Goal: Find specific page/section: Find specific page/section

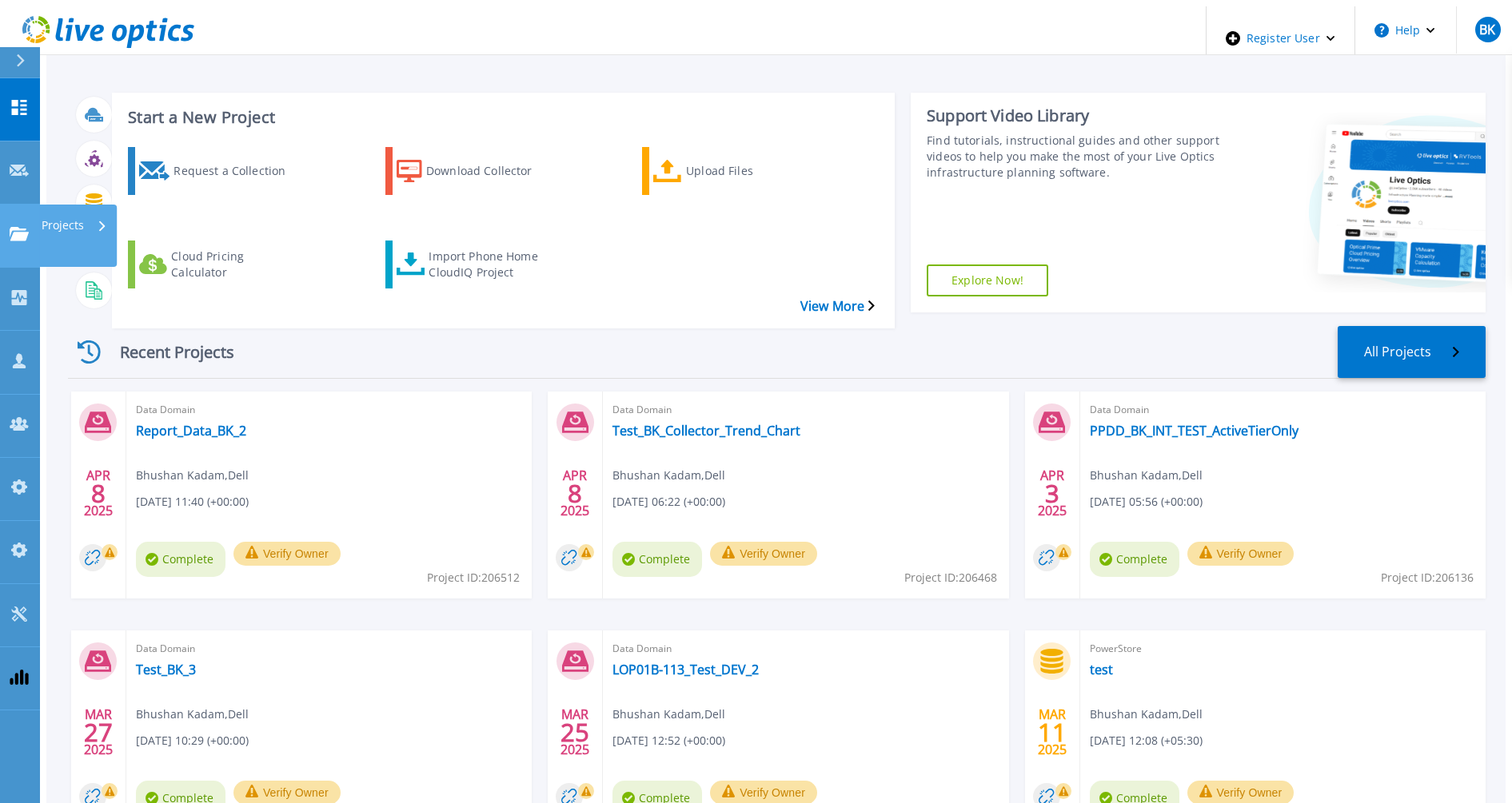
click at [19, 227] on icon at bounding box center [18, 234] width 19 height 14
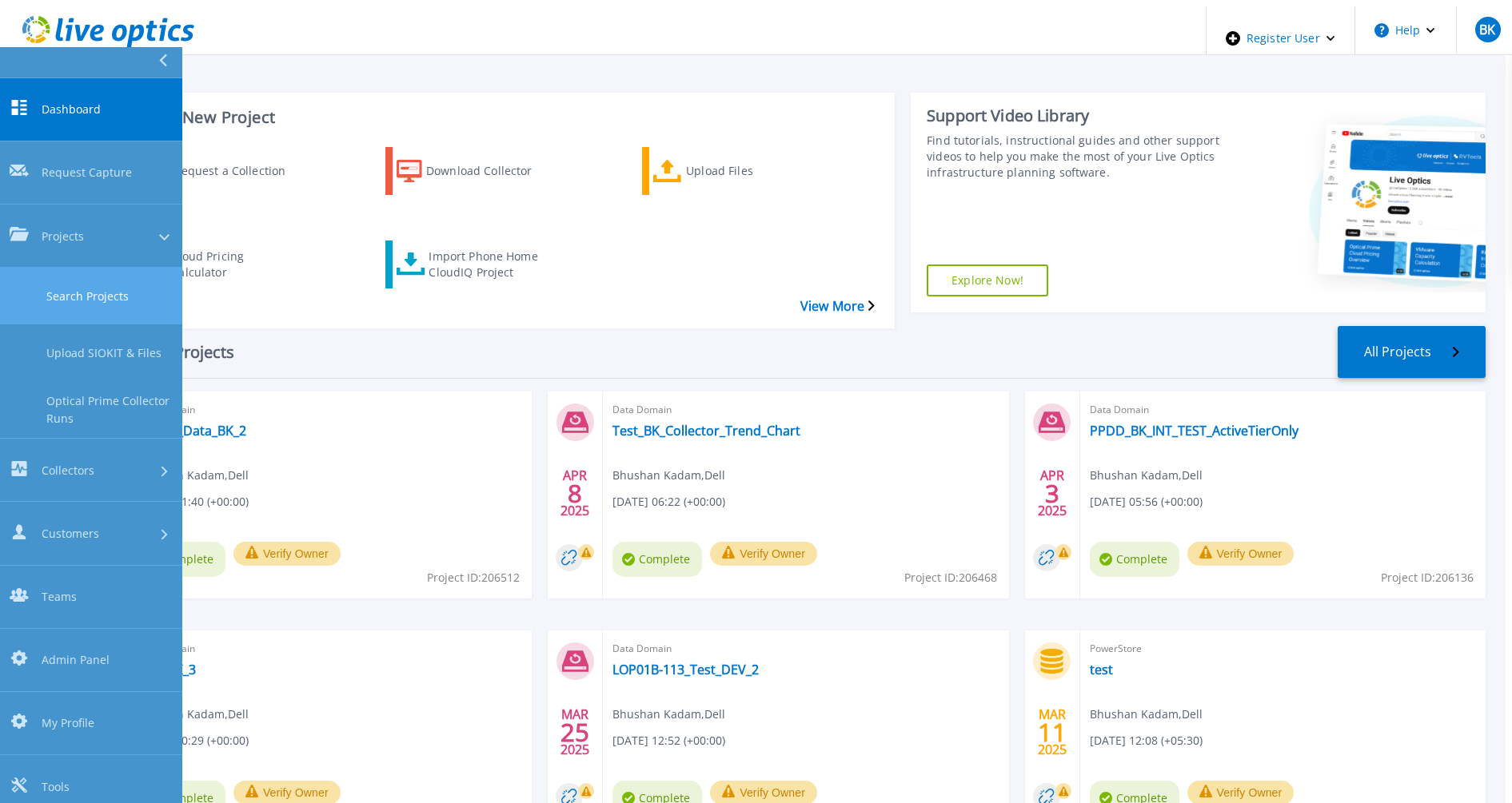
click at [85, 268] on link "Search Projects" at bounding box center [91, 296] width 182 height 57
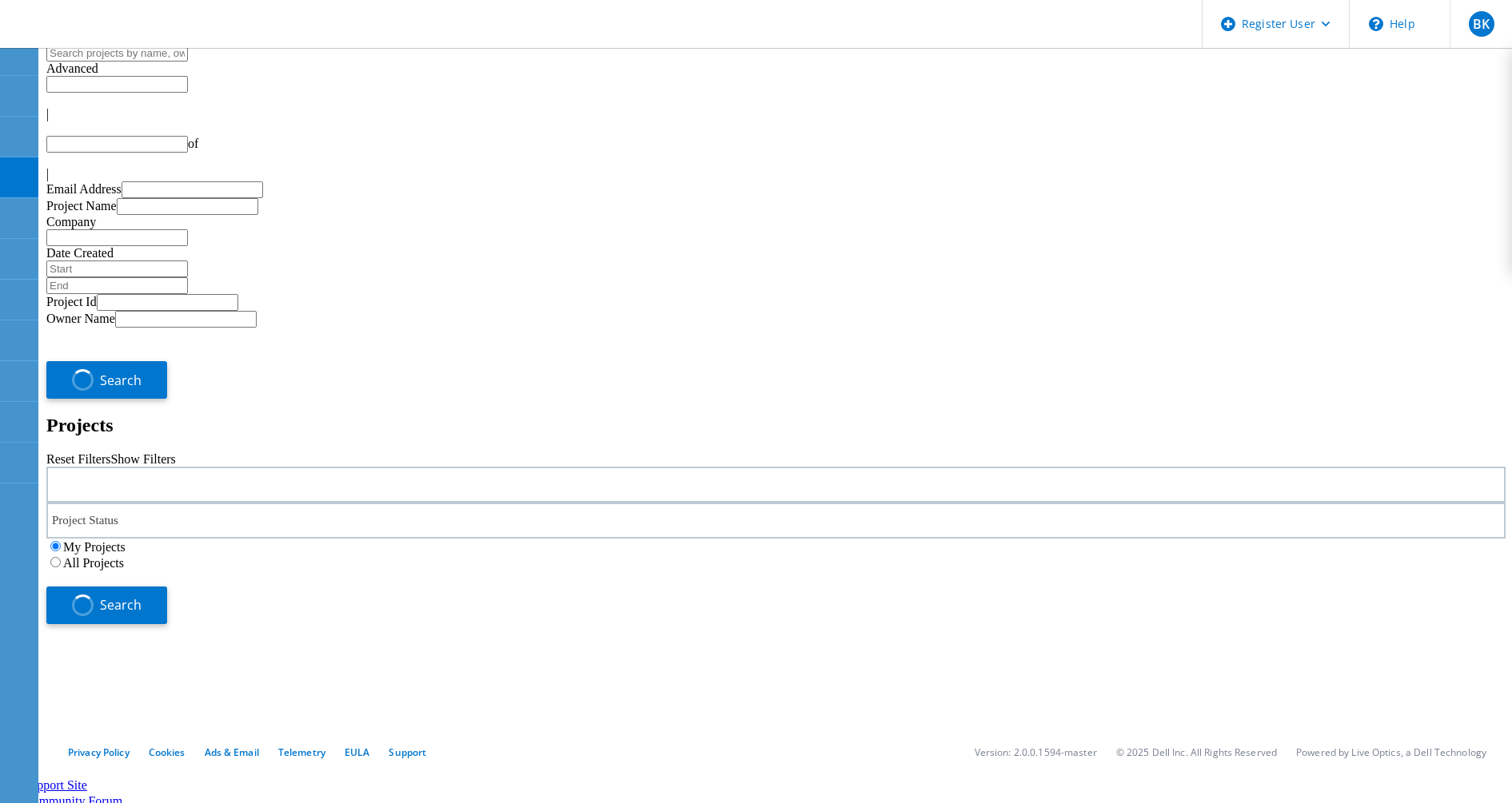
type input "1"
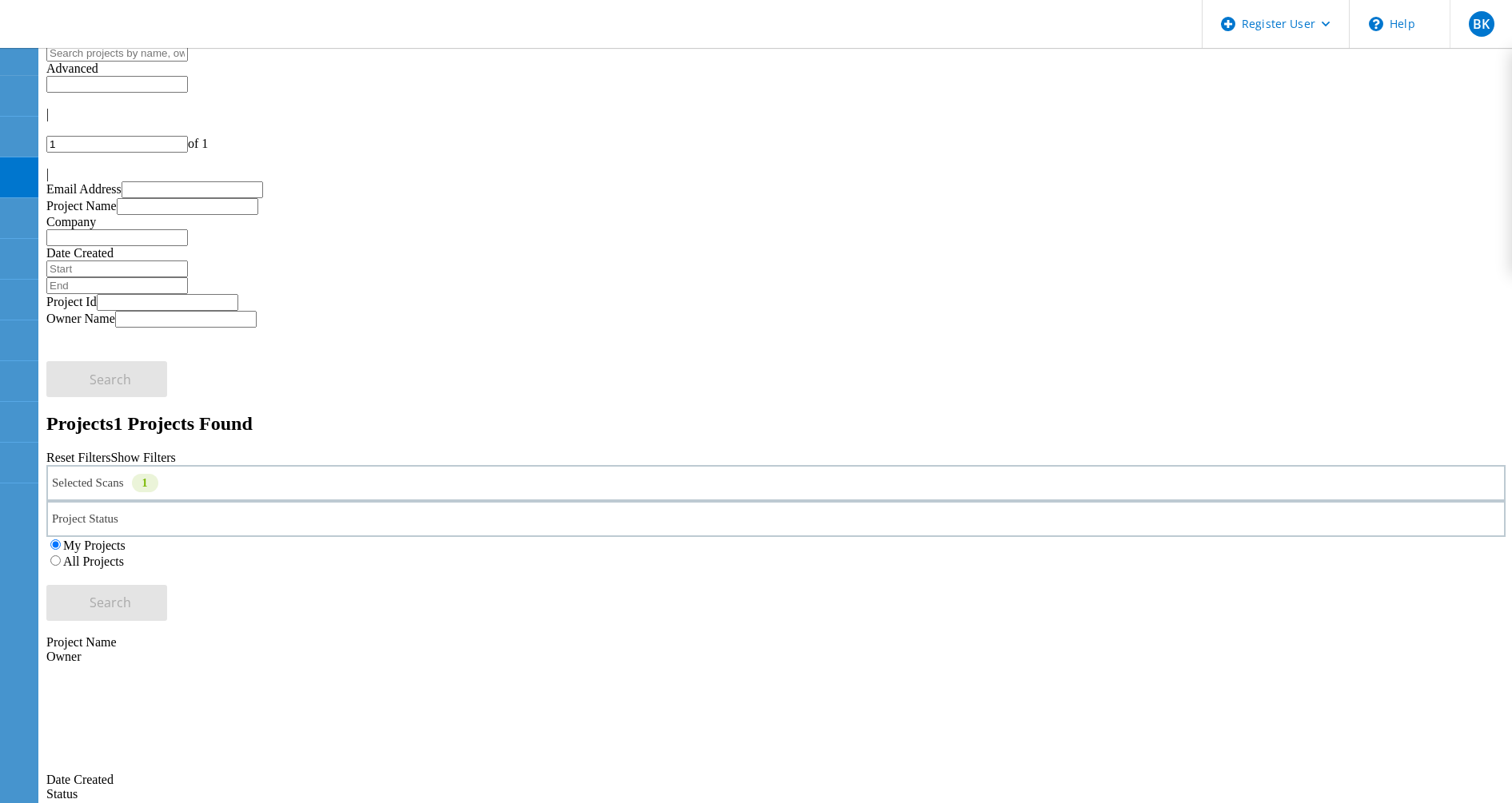
click at [259, 466] on div "Selected Scans 1" at bounding box center [776, 483] width 1459 height 36
click at [236, 466] on div "Selected Scans 1" at bounding box center [776, 483] width 1459 height 36
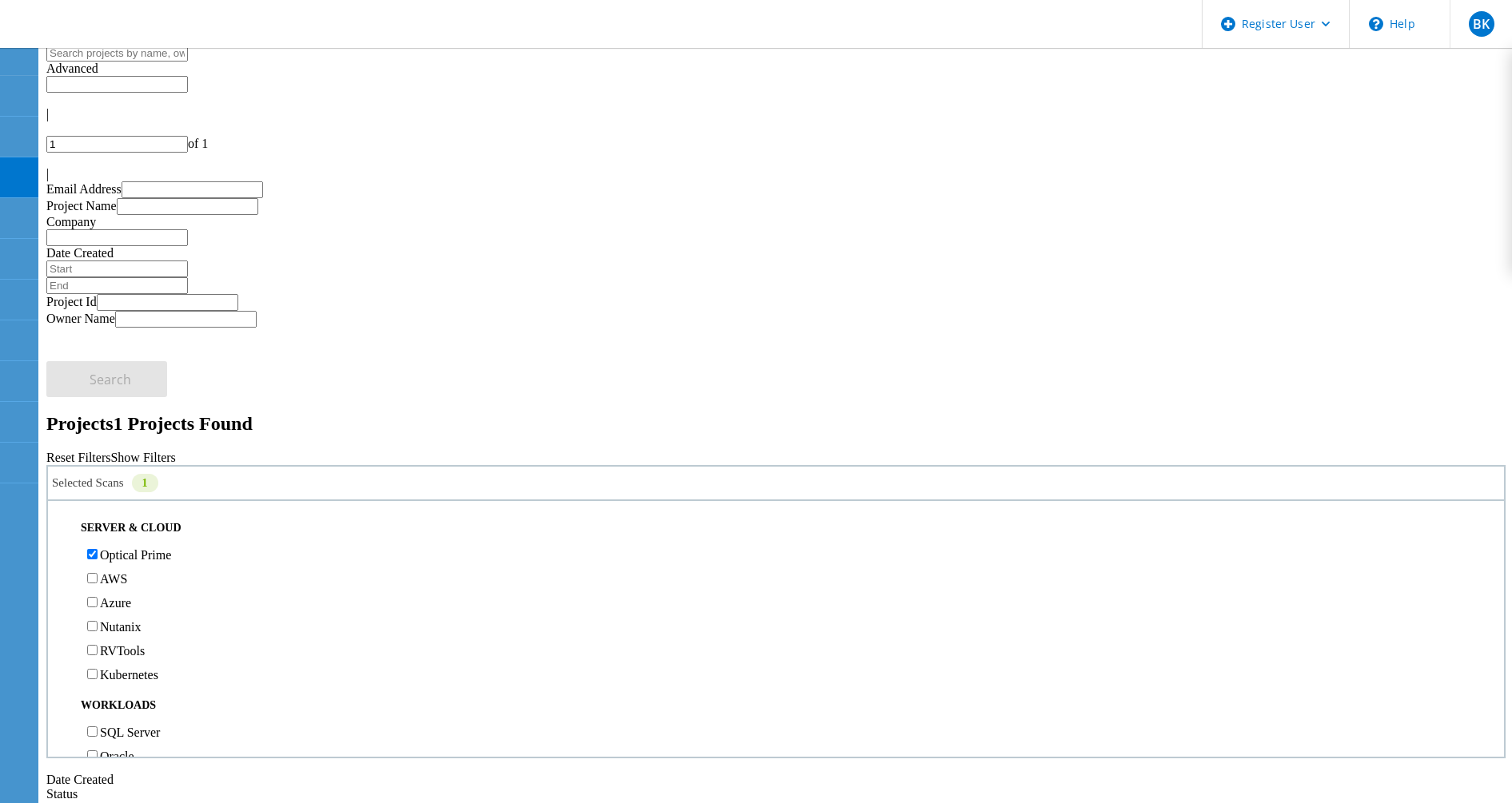
click at [171, 548] on label "Optical Prime" at bounding box center [136, 555] width 72 height 14
click at [97, 549] on input "Optical Prime" at bounding box center [92, 554] width 10 height 10
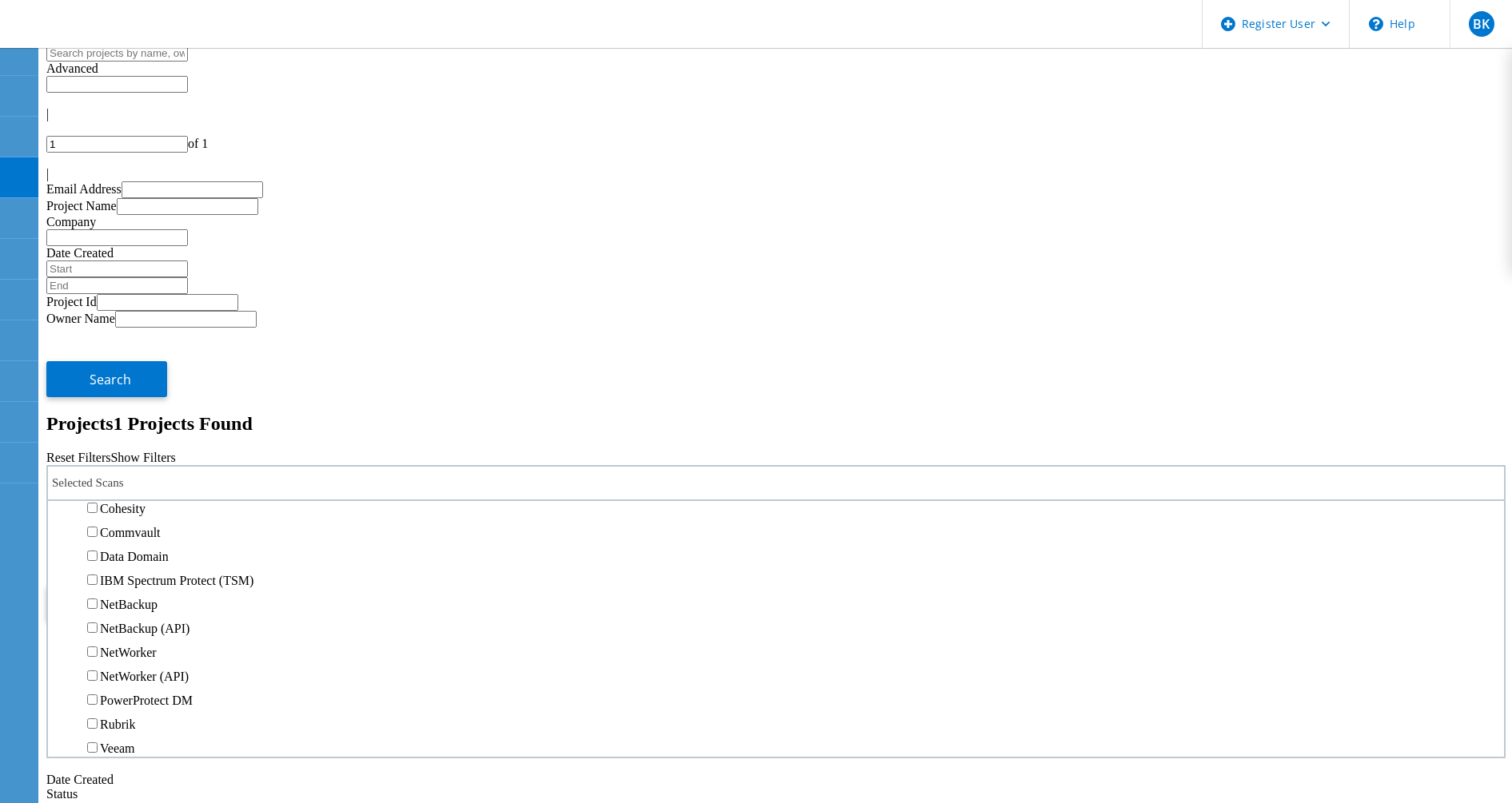
scroll to position [699, 0]
click at [147, 324] on label "XtremIO" at bounding box center [123, 330] width 47 height 14
click at [97, 324] on input "XtremIO" at bounding box center [92, 329] width 10 height 10
click at [614, 501] on div "Project Status" at bounding box center [776, 519] width 1459 height 36
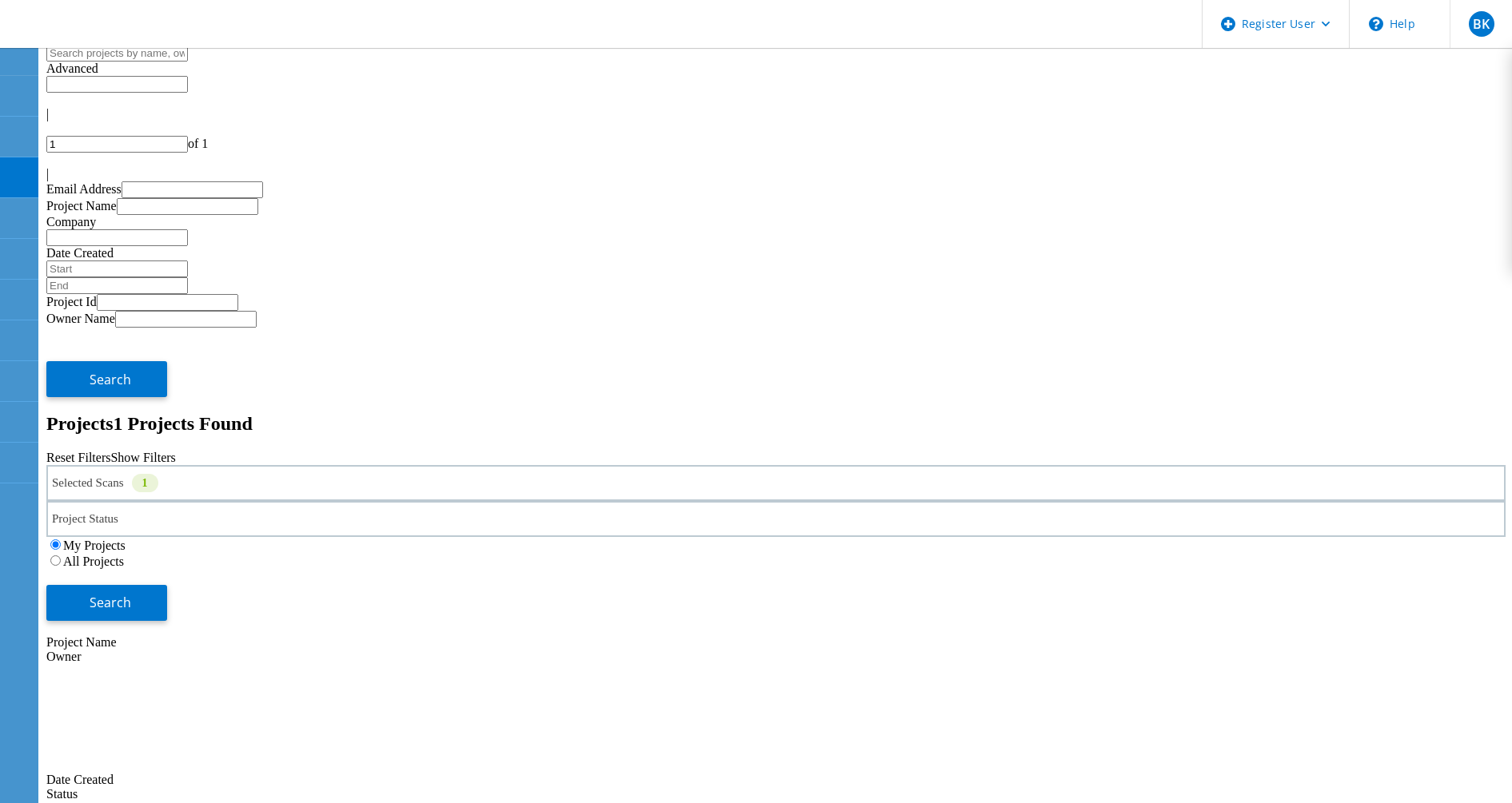
click at [124, 555] on label "All Projects" at bounding box center [94, 561] width 61 height 14
click at [61, 556] on input "All Projects" at bounding box center [55, 560] width 10 height 10
click at [516, 501] on div "Project Status" at bounding box center [776, 519] width 1459 height 36
click at [167, 585] on button "Search" at bounding box center [107, 602] width 121 height 36
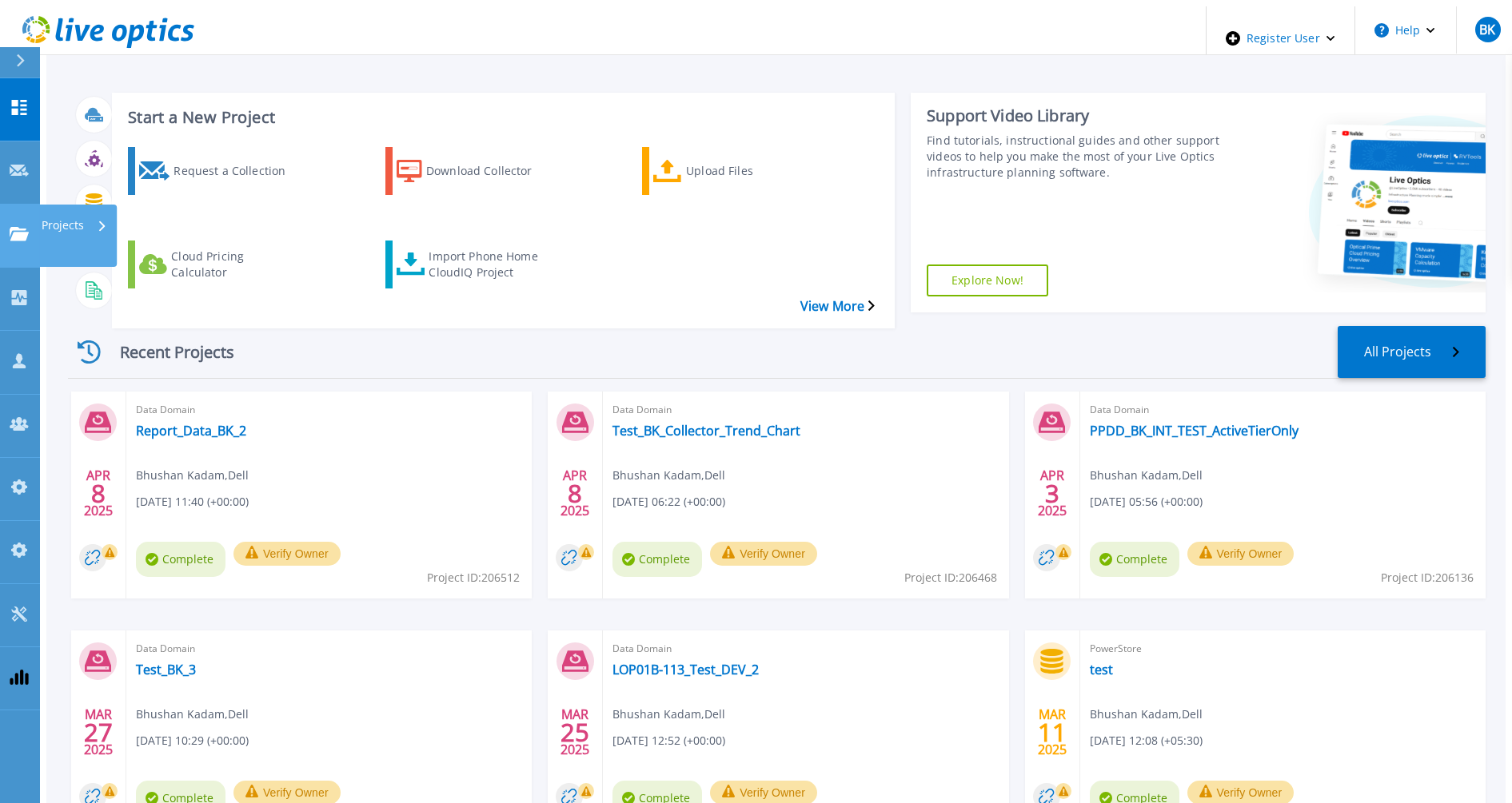
click at [75, 204] on p "Projects" at bounding box center [62, 225] width 42 height 41
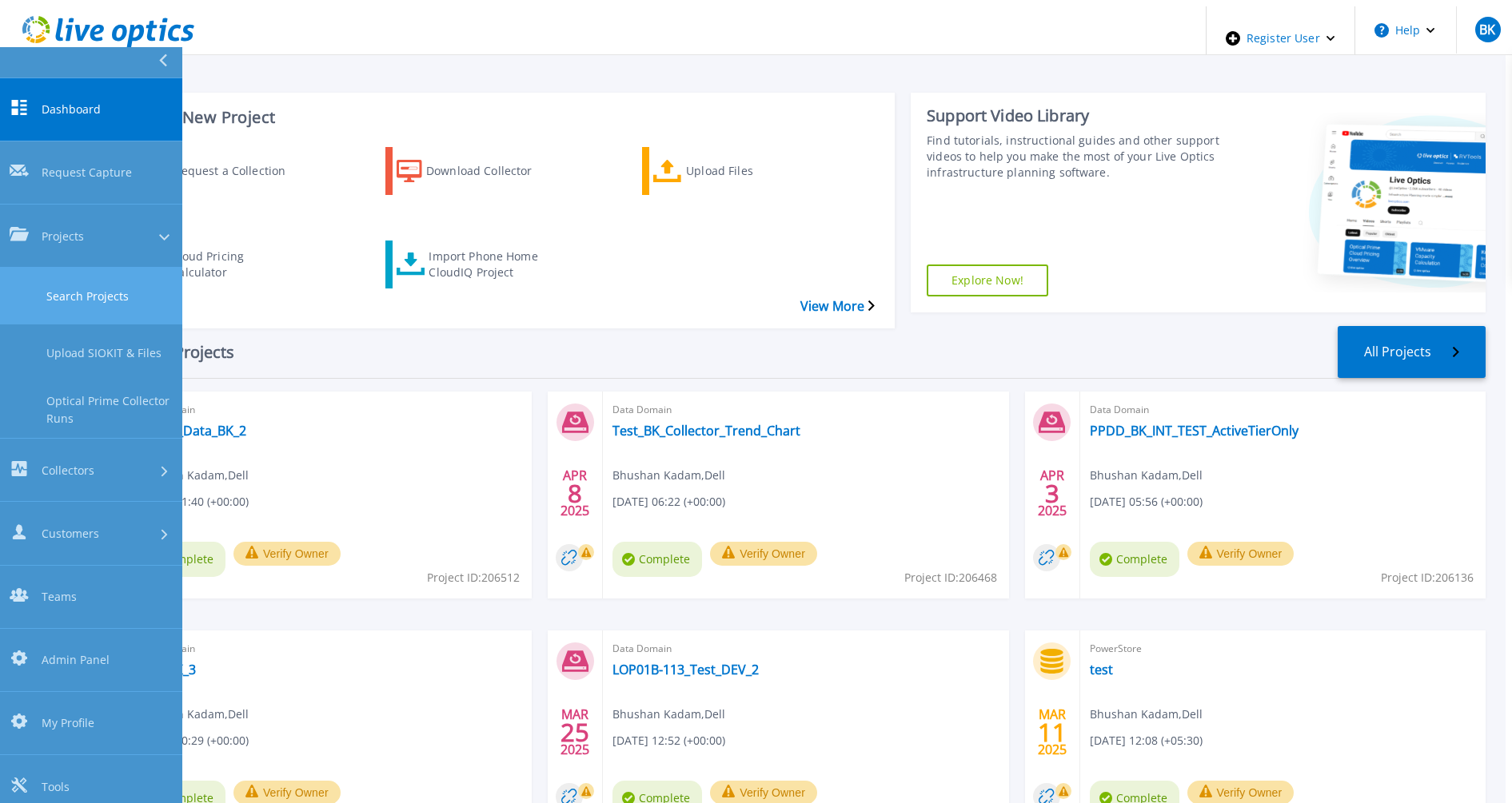
click at [78, 268] on link "Search Projects" at bounding box center [91, 296] width 182 height 57
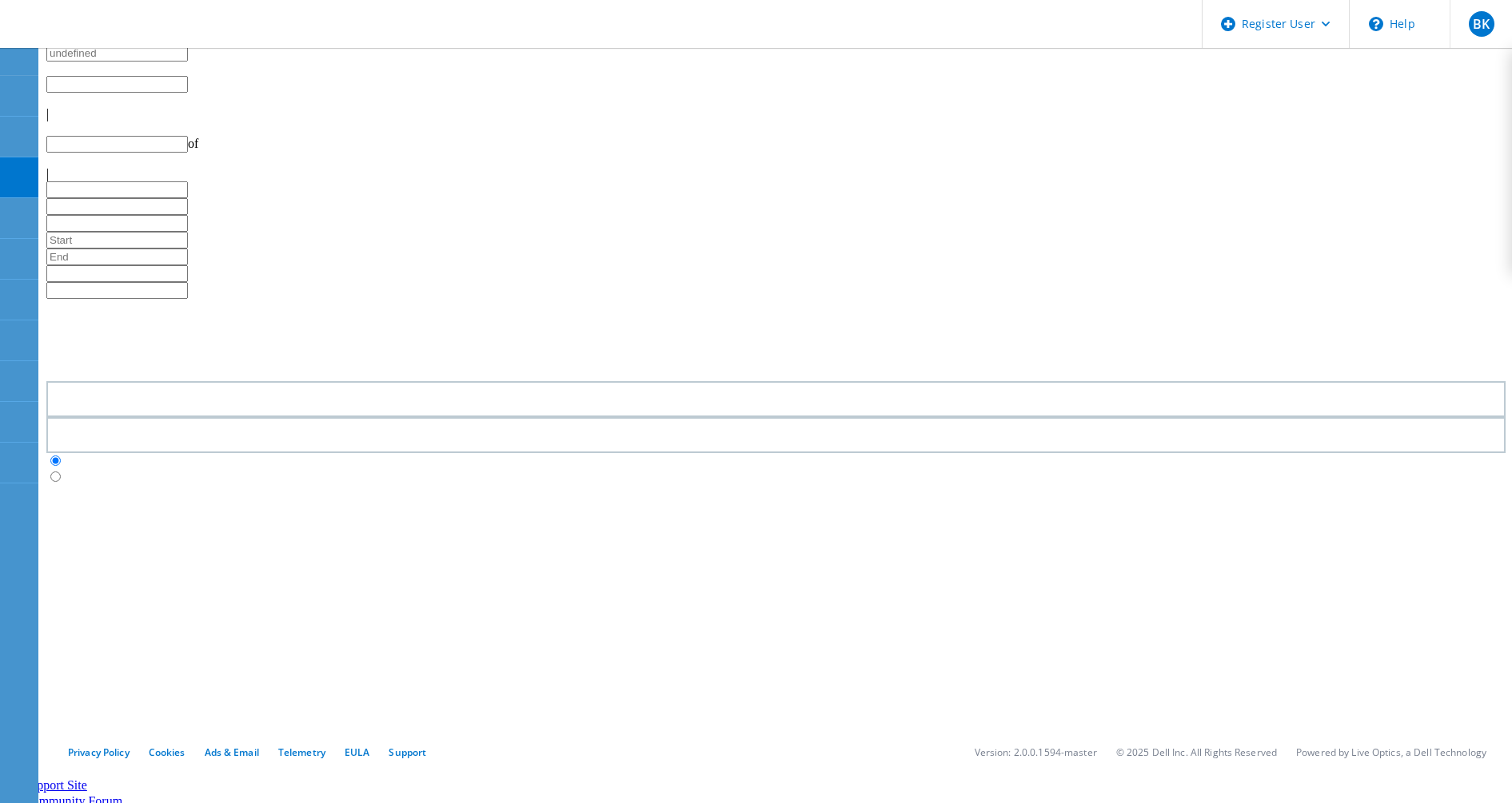
type input "1"
